Goal: Information Seeking & Learning: Find specific page/section

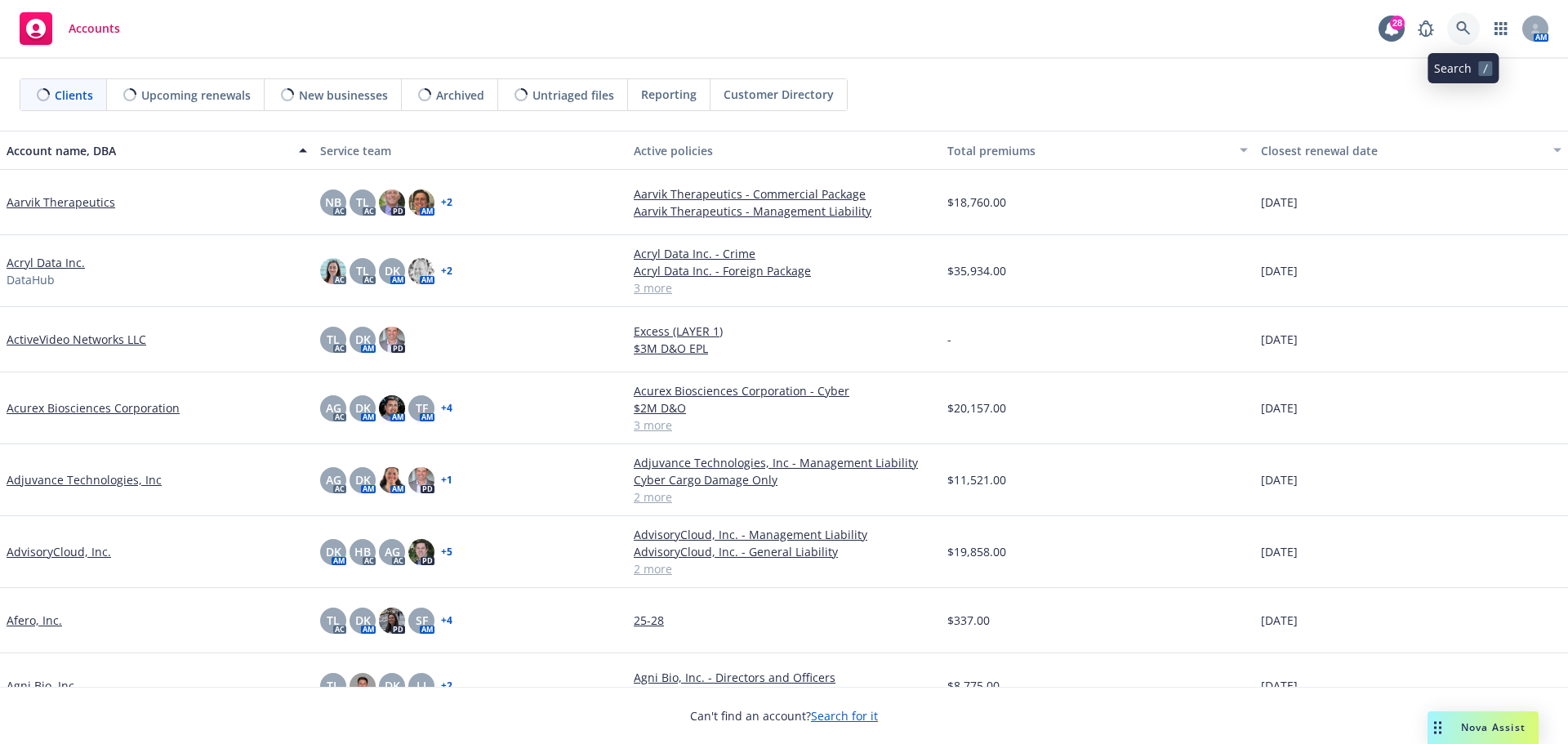
click at [1466, 31] on icon at bounding box center [1463, 28] width 14 height 14
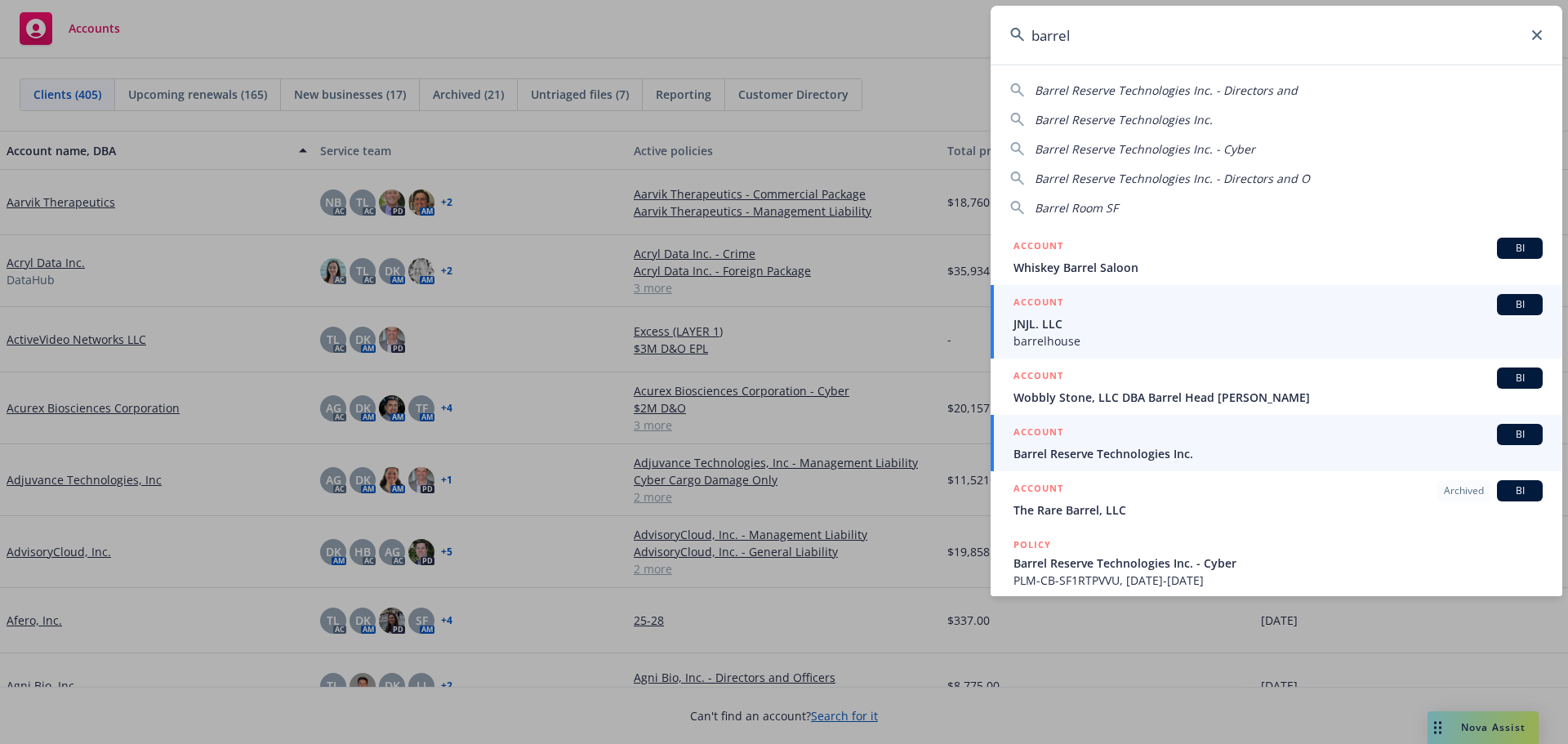
type input "barrel"
click at [1134, 451] on span "Barrel Reserve Technologies Inc." at bounding box center [1278, 454] width 529 height 18
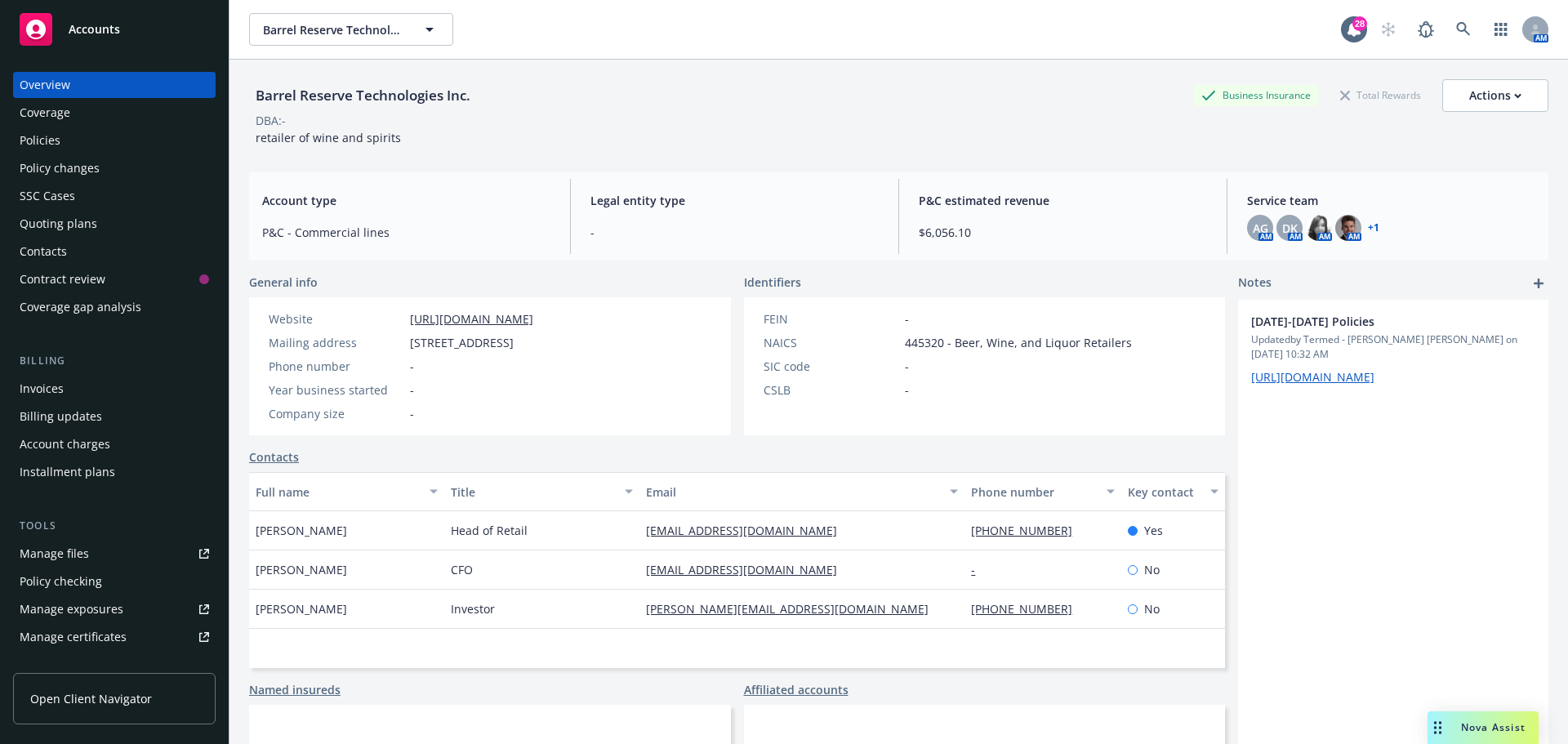
click at [54, 116] on div "Coverage" at bounding box center [44, 112] width 51 height 26
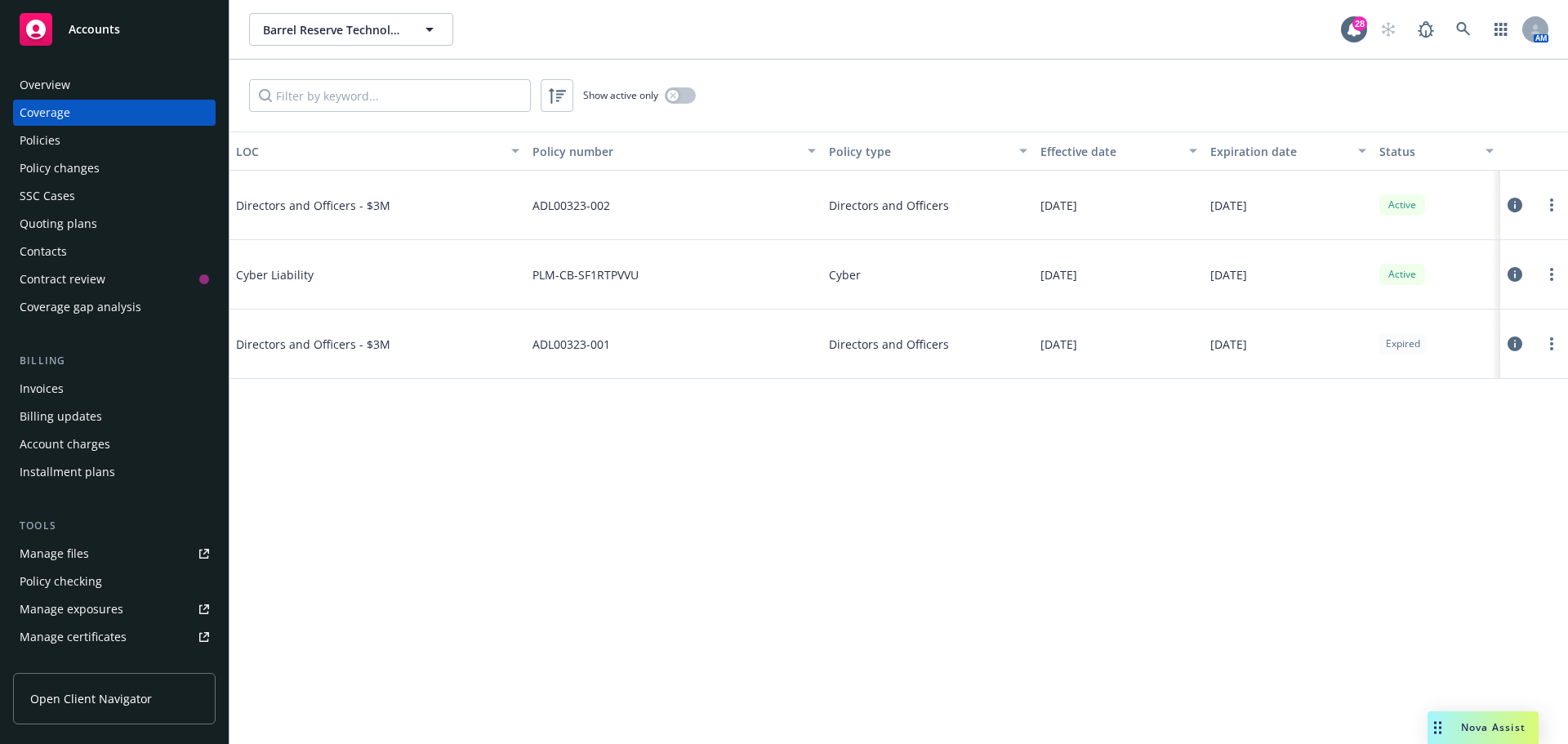
click at [61, 138] on div "Policies" at bounding box center [113, 140] width 189 height 26
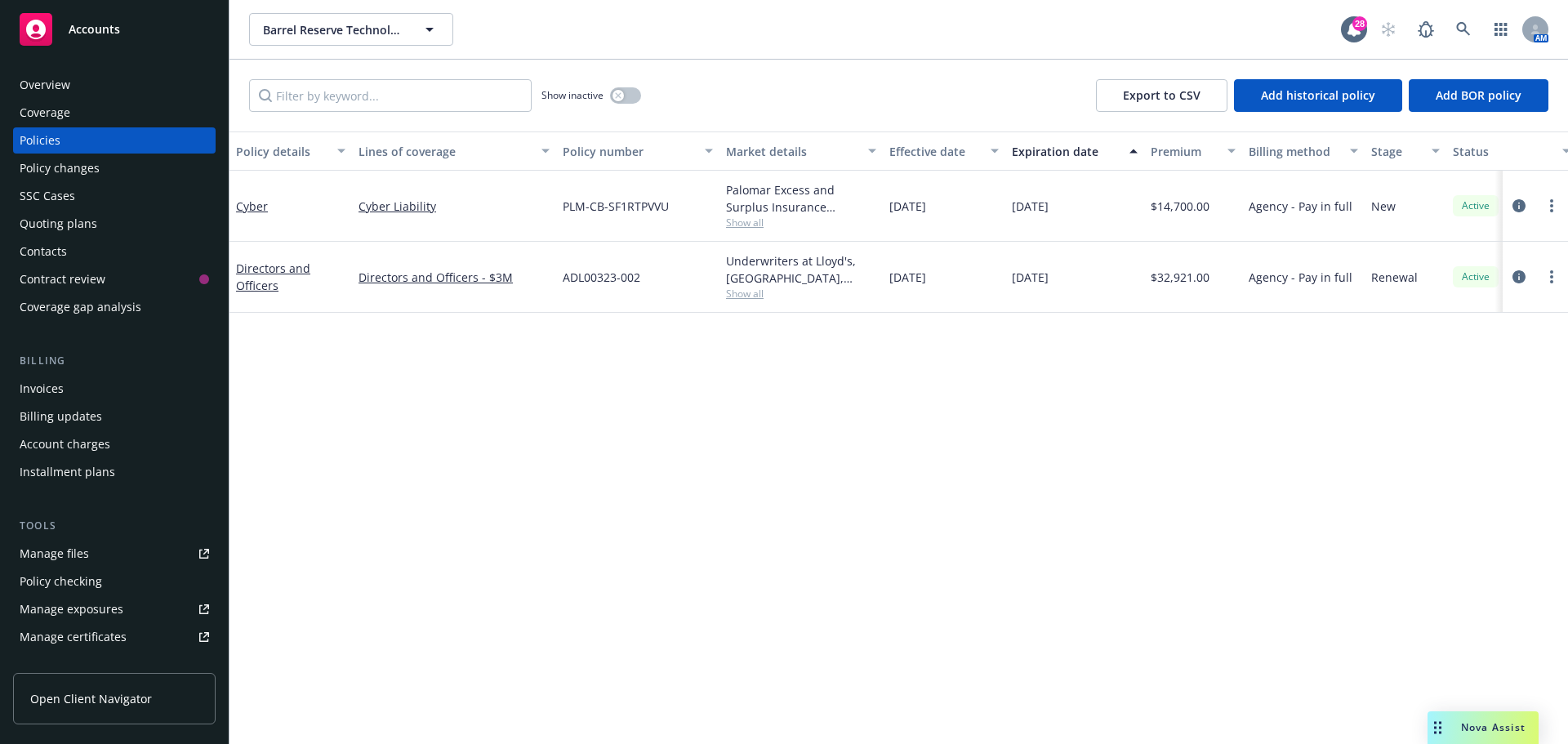
click at [46, 168] on div "Policy changes" at bounding box center [59, 168] width 80 height 26
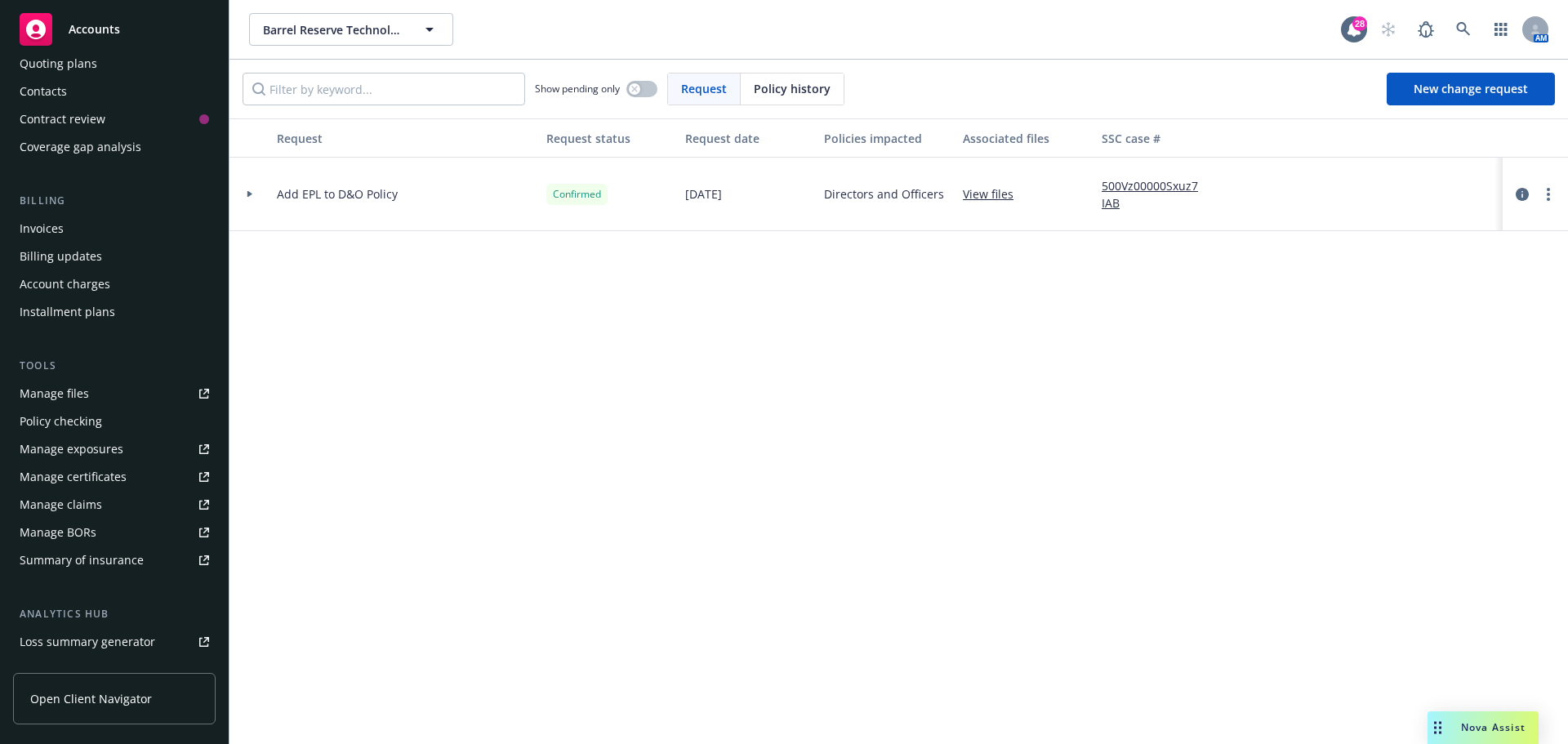
scroll to position [163, 0]
click at [61, 224] on div "Invoices" at bounding box center [42, 225] width 44 height 26
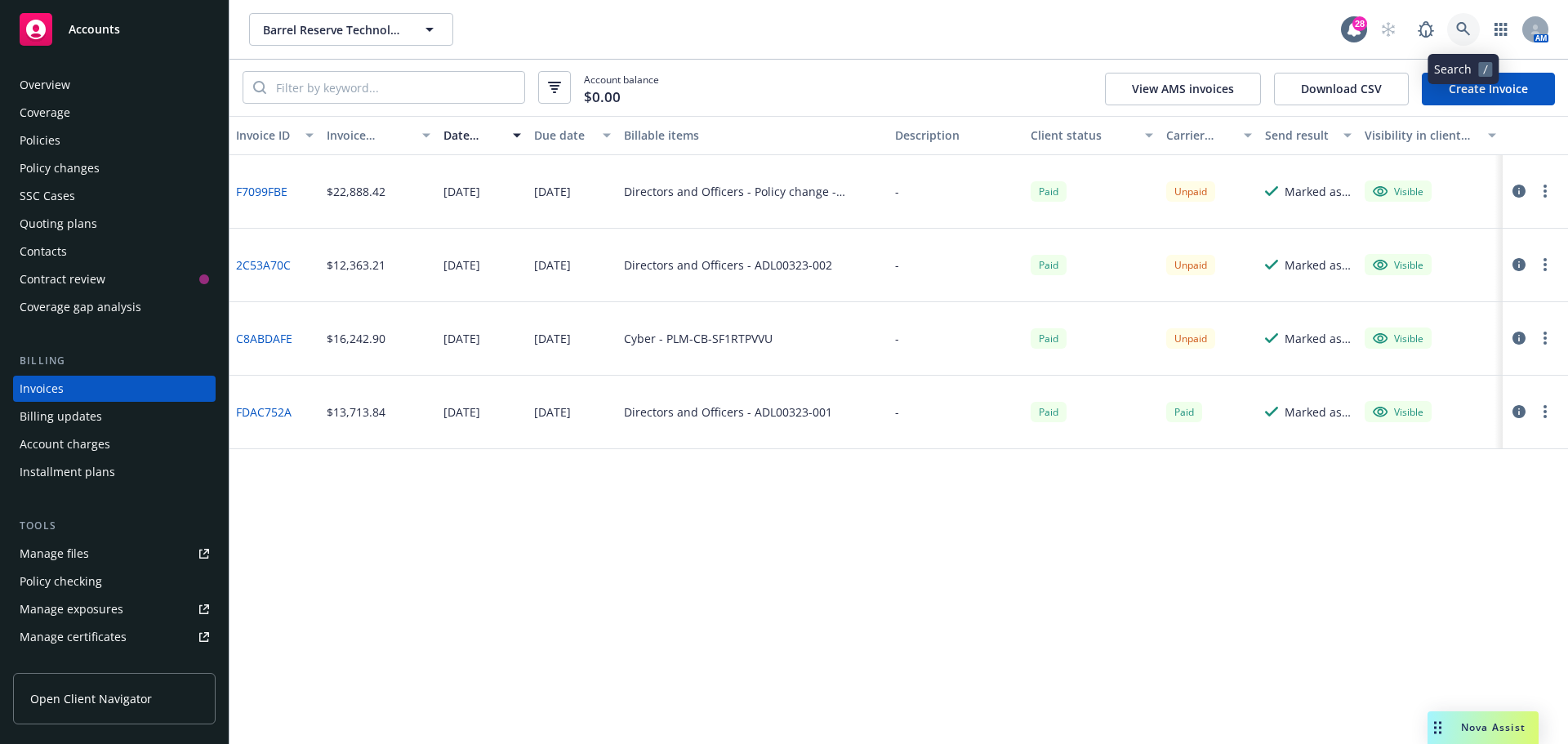
click at [1462, 25] on icon at bounding box center [1464, 30] width 15 height 15
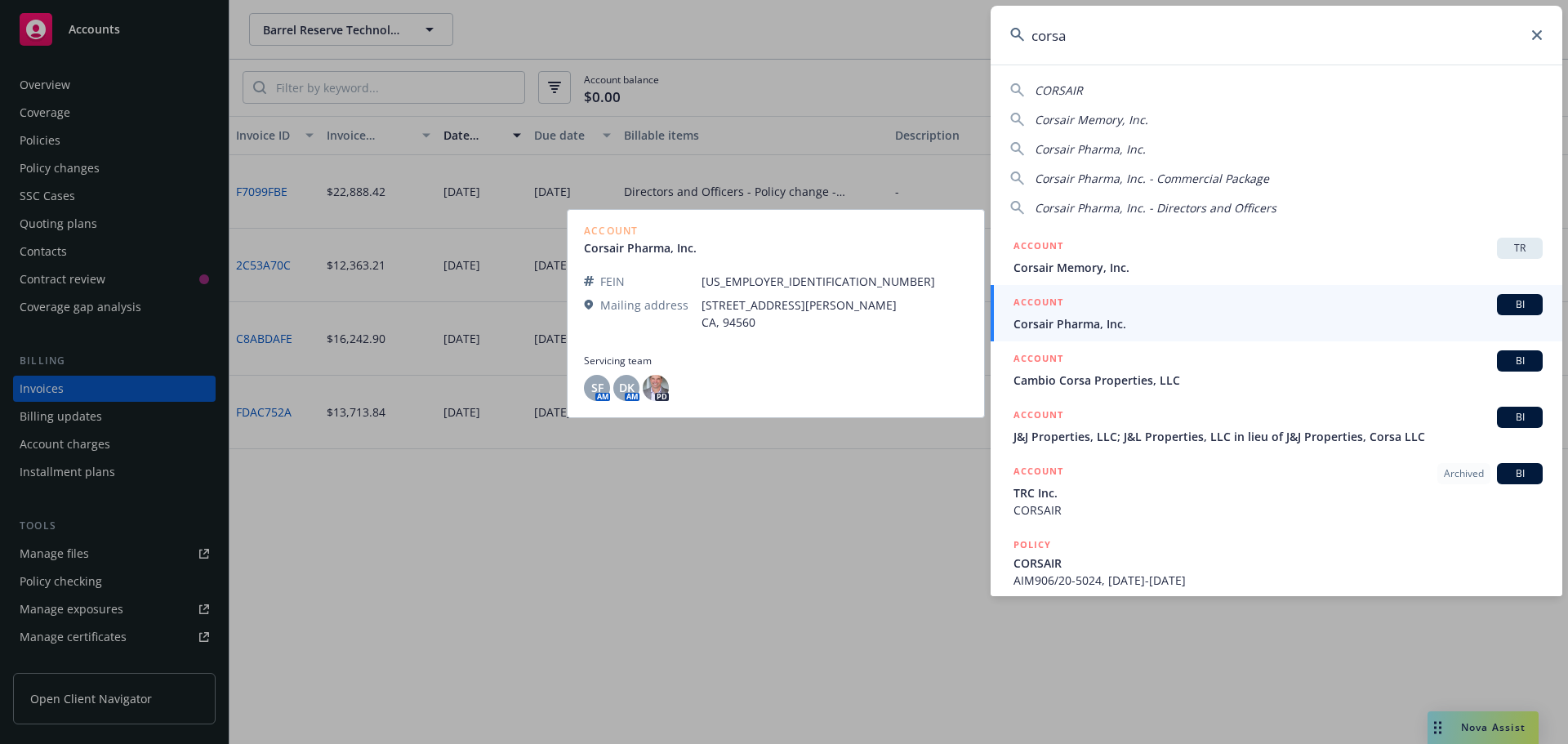
type input "corsa"
click at [1080, 322] on span "Corsair Pharma, Inc." at bounding box center [1278, 324] width 529 height 18
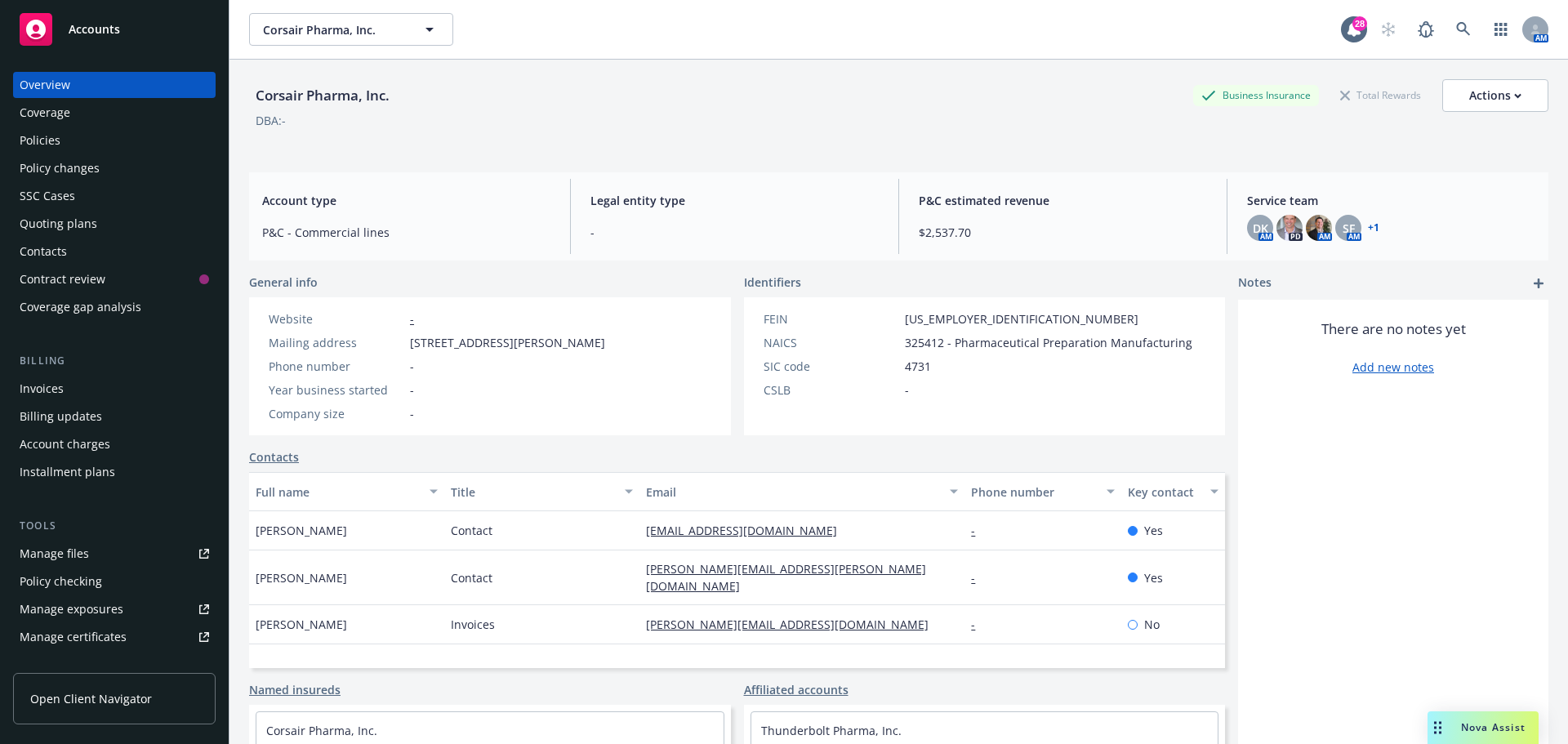
click at [39, 143] on div "Policies" at bounding box center [40, 140] width 41 height 26
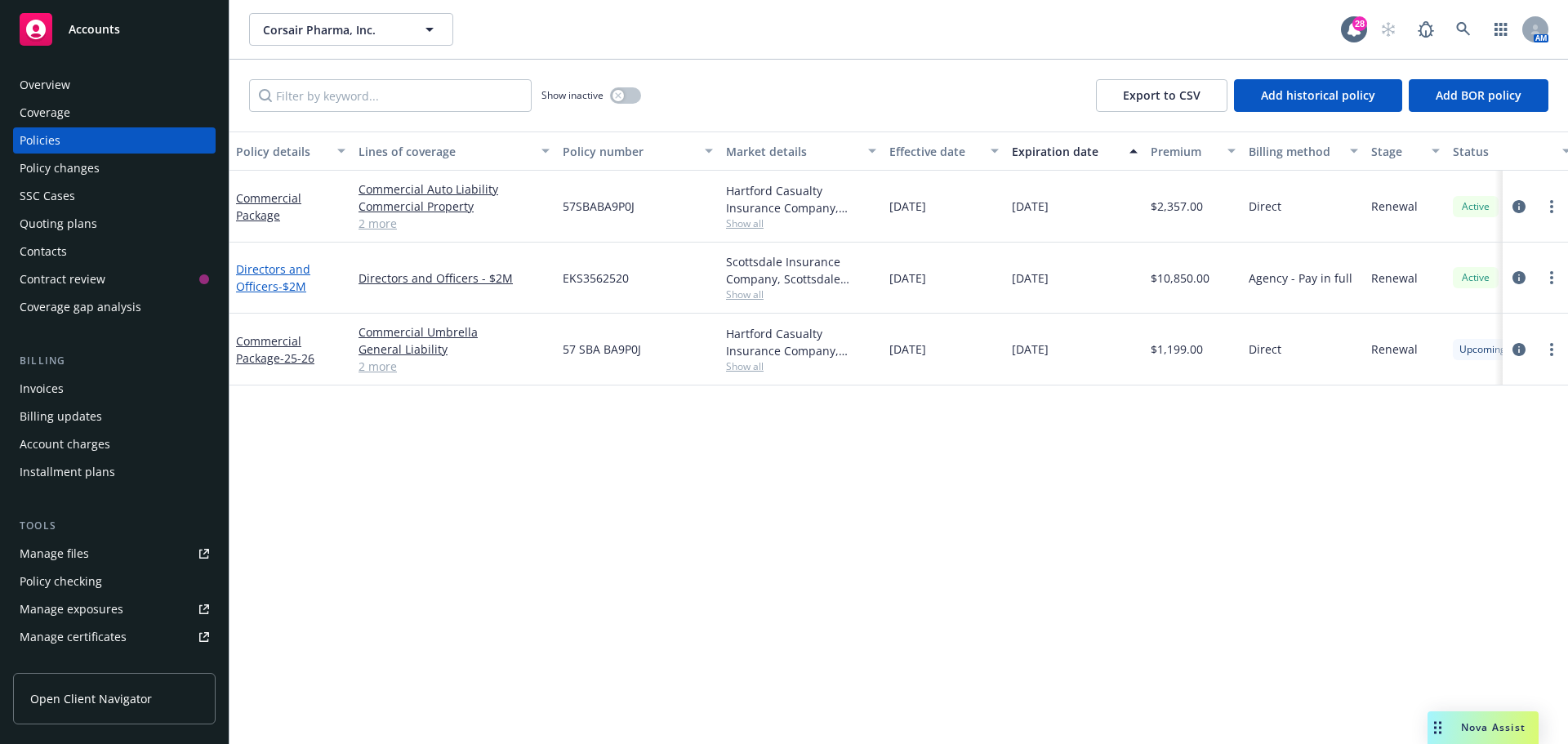
click at [276, 269] on link "Directors and Officers - $2M" at bounding box center [273, 277] width 75 height 32
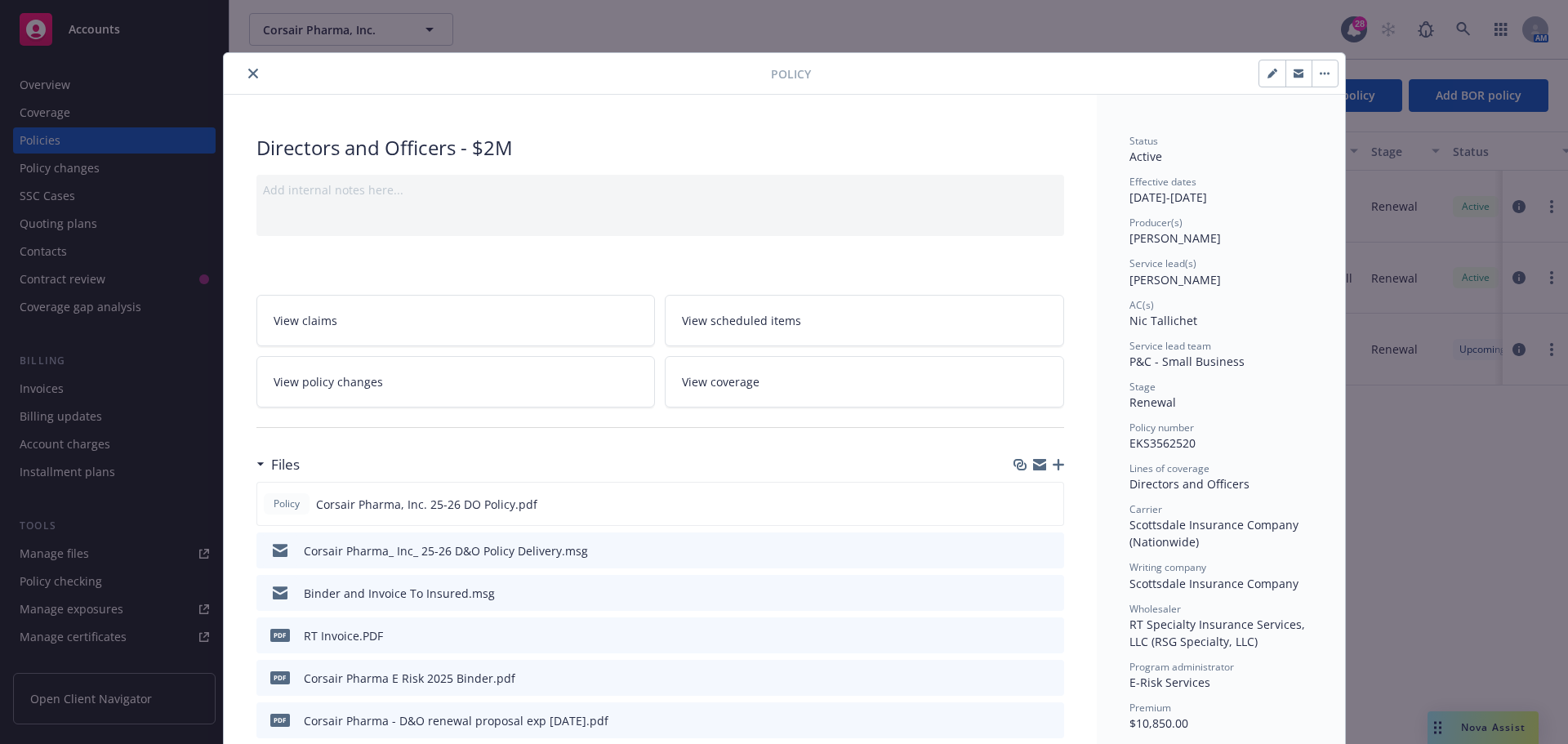
click at [244, 69] on button "close" at bounding box center [253, 73] width 19 height 19
